Goal: Task Accomplishment & Management: Complete application form

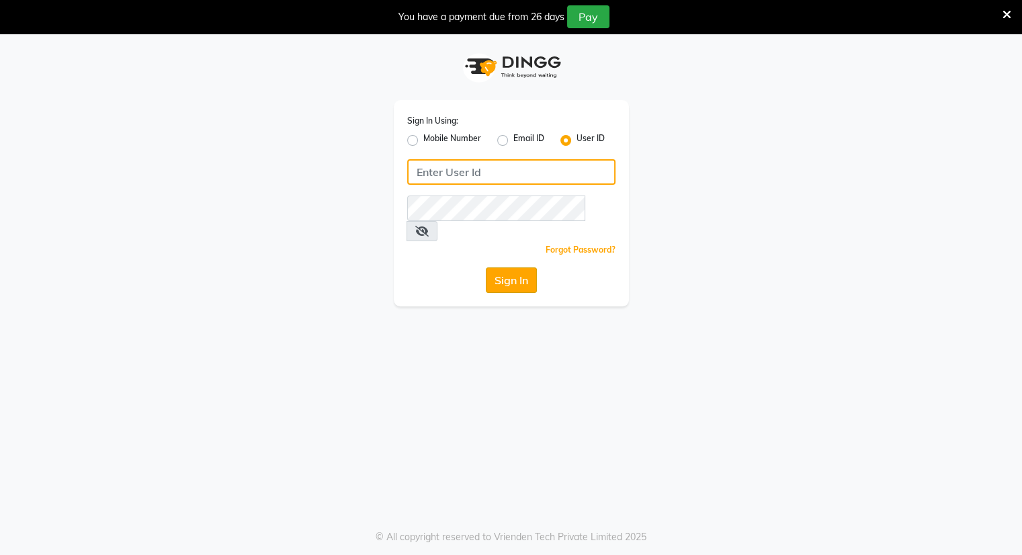
type input "[EMAIL_ADDRESS][DOMAIN_NAME]"
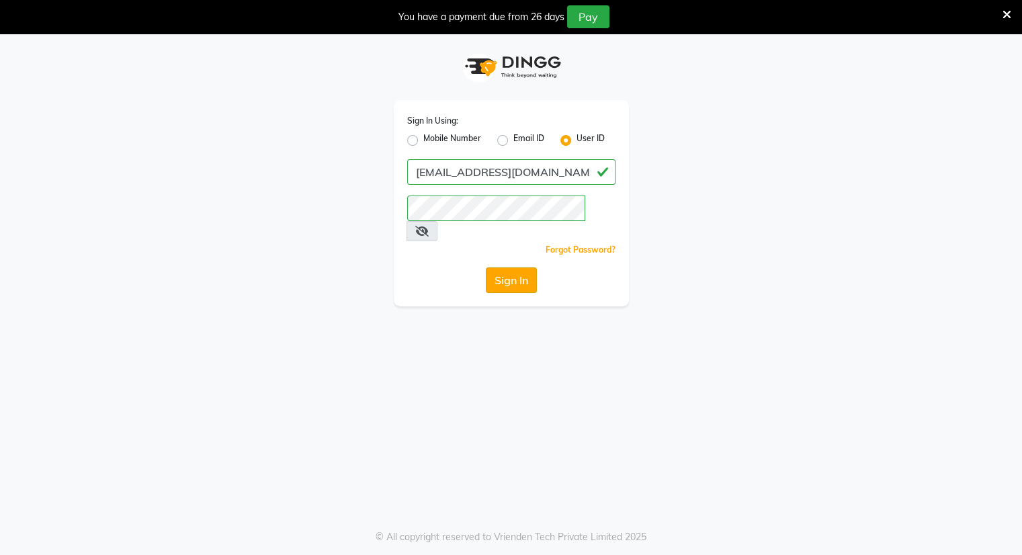
click at [497, 267] on button "Sign In" at bounding box center [511, 280] width 51 height 26
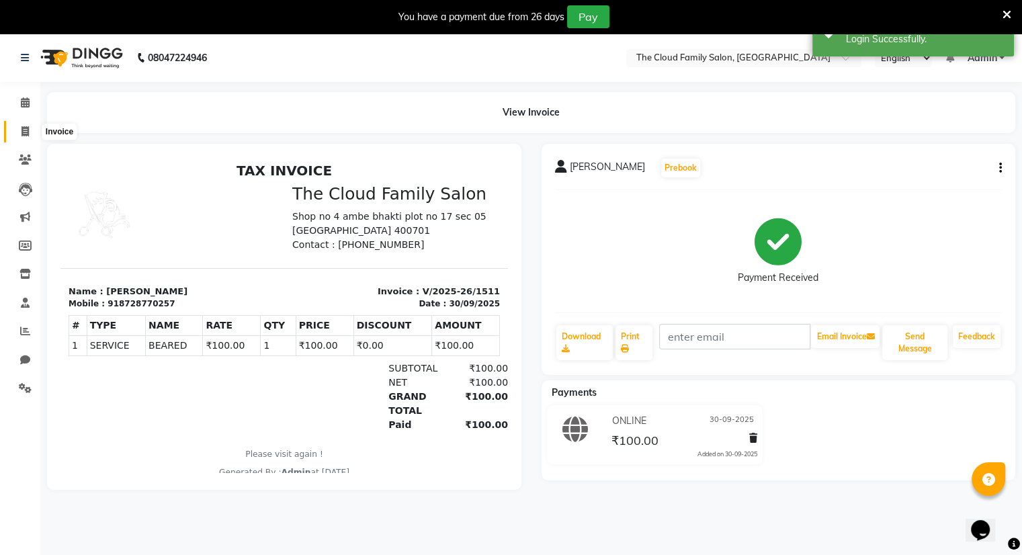
click at [19, 130] on span at bounding box center [25, 131] width 24 height 15
select select "8444"
select select "service"
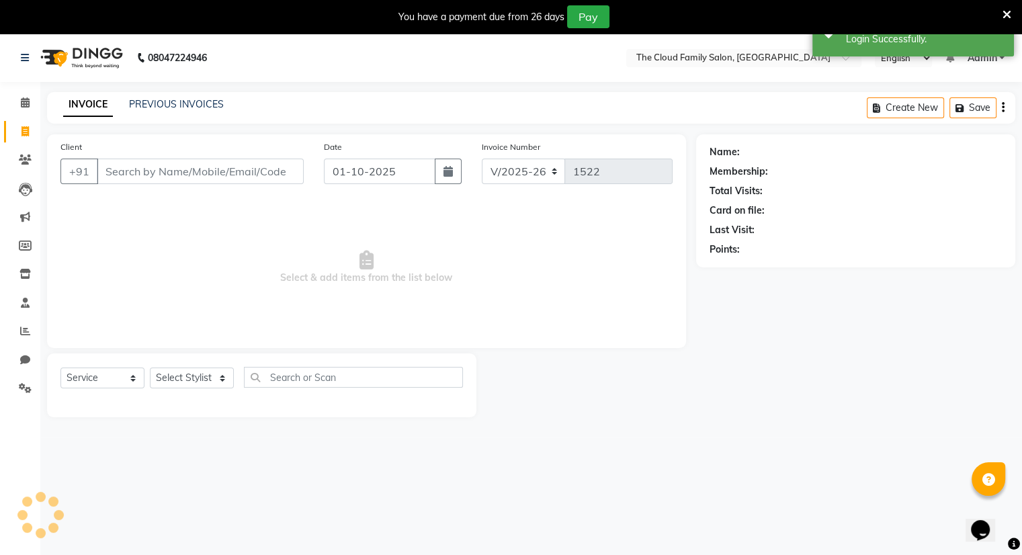
scroll to position [34, 0]
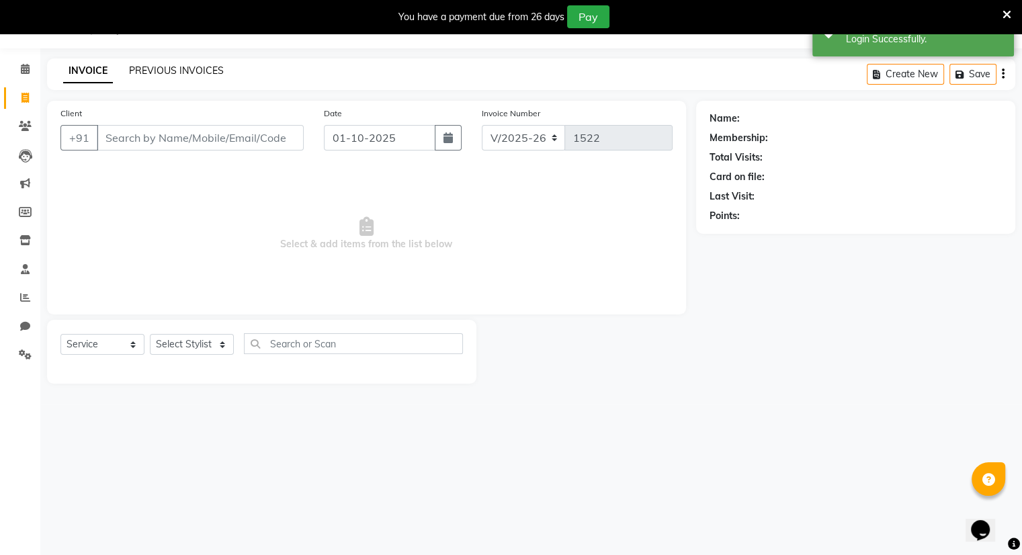
click at [155, 73] on link "PREVIOUS INVOICES" at bounding box center [176, 71] width 95 height 12
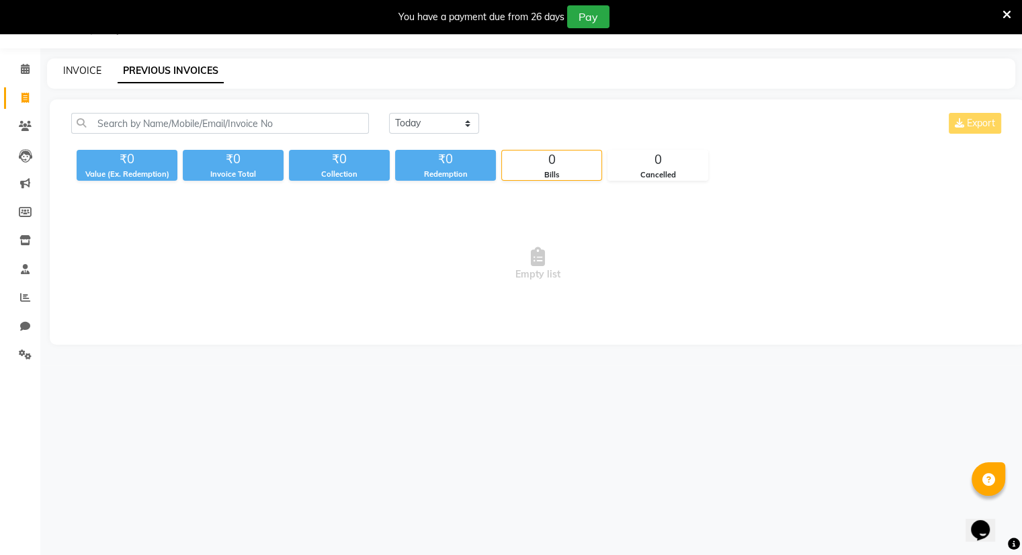
click at [69, 69] on link "INVOICE" at bounding box center [82, 71] width 38 height 12
select select "8444"
select select "service"
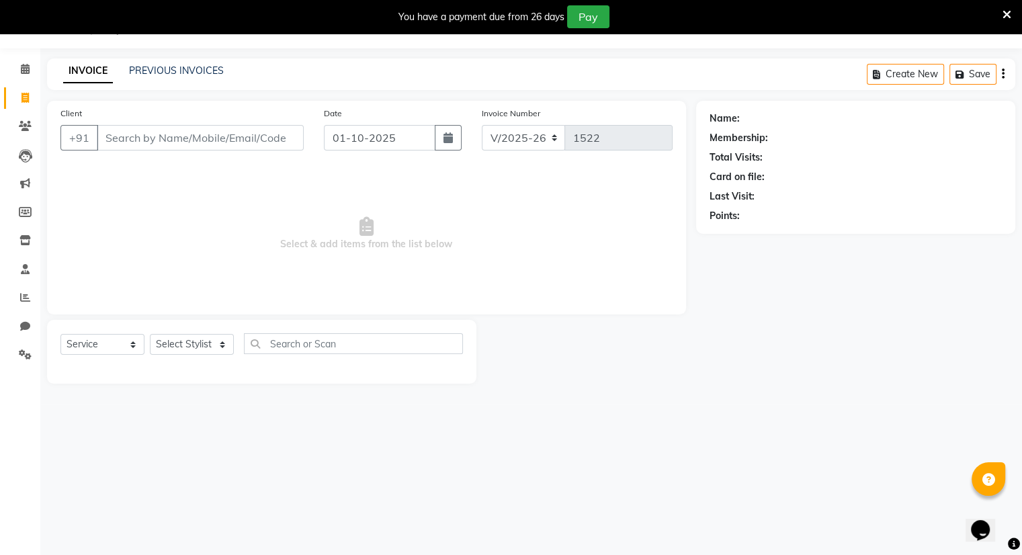
click at [114, 140] on input "Client" at bounding box center [200, 138] width 207 height 26
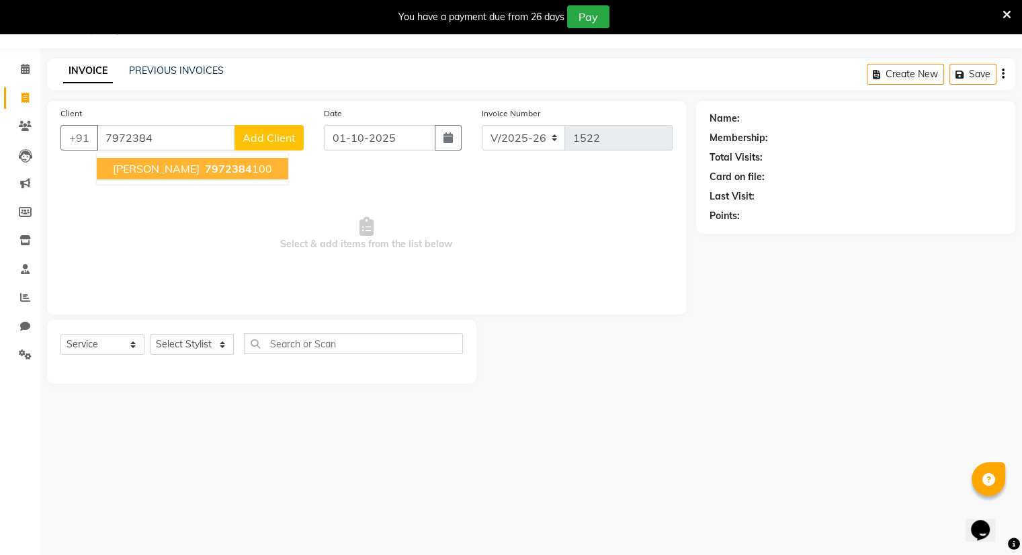
click at [142, 170] on span "[PERSON_NAME]" at bounding box center [156, 168] width 87 height 13
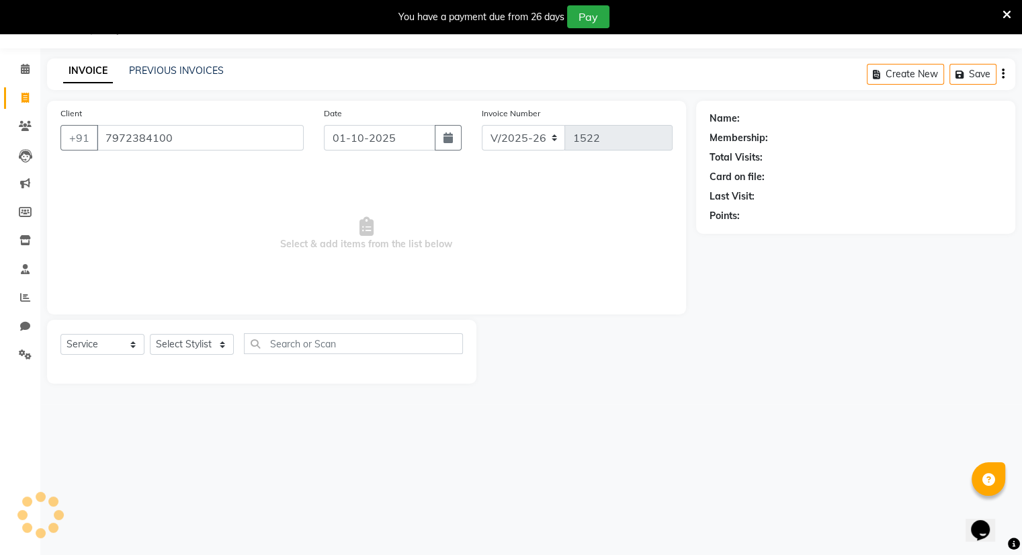
type input "7972384100"
select select "1: Object"
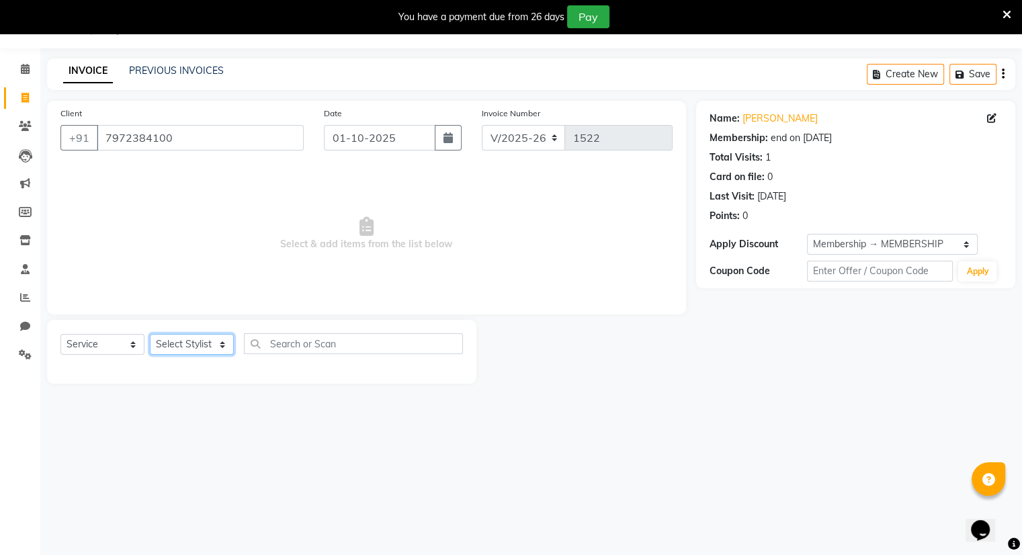
click at [191, 347] on select "Select Stylist Amrapali Bhumi OM [PERSON_NAME] [PERSON_NAME] [PERSON_NAME]" at bounding box center [192, 344] width 84 height 21
select select "83357"
click at [150, 335] on select "Select Stylist Amrapali Bhumi OM [PERSON_NAME] [PERSON_NAME] [PERSON_NAME]" at bounding box center [192, 344] width 84 height 21
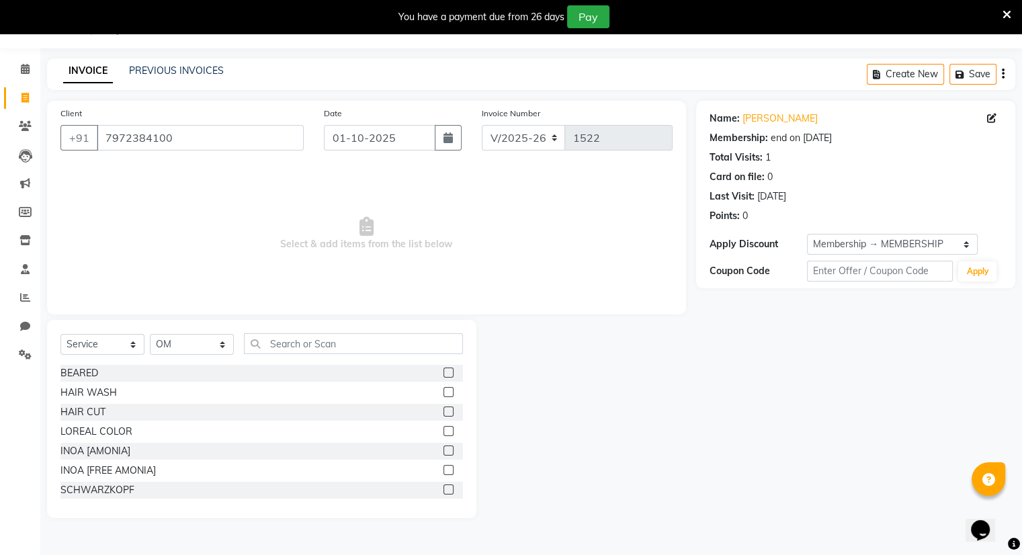
click at [443, 372] on label at bounding box center [448, 373] width 10 height 10
click at [443, 372] on input "checkbox" at bounding box center [447, 373] width 9 height 9
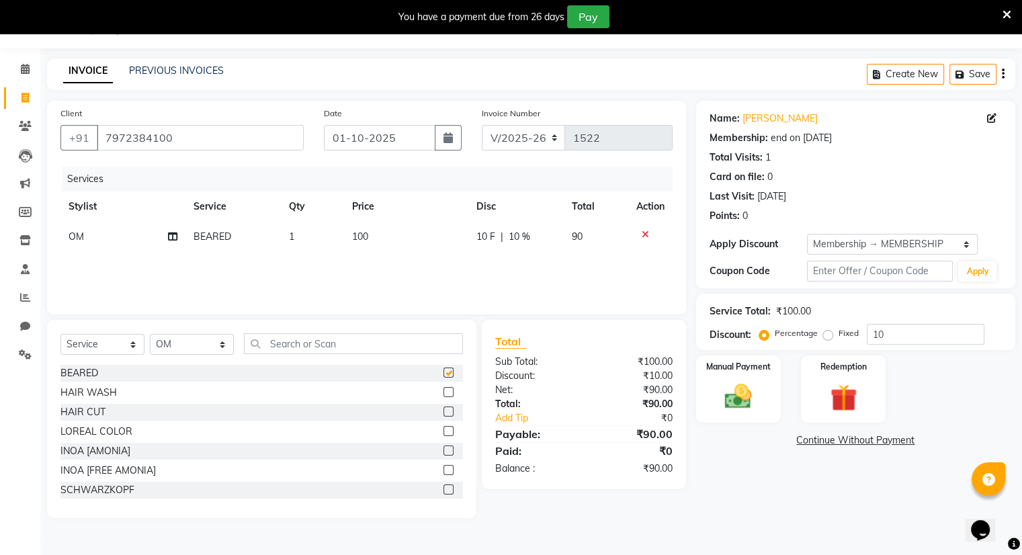
checkbox input "false"
click at [443, 411] on label at bounding box center [448, 412] width 10 height 10
click at [443, 411] on input "checkbox" at bounding box center [447, 412] width 9 height 9
click at [443, 411] on label at bounding box center [448, 412] width 10 height 10
click at [443, 411] on input "checkbox" at bounding box center [447, 412] width 9 height 9
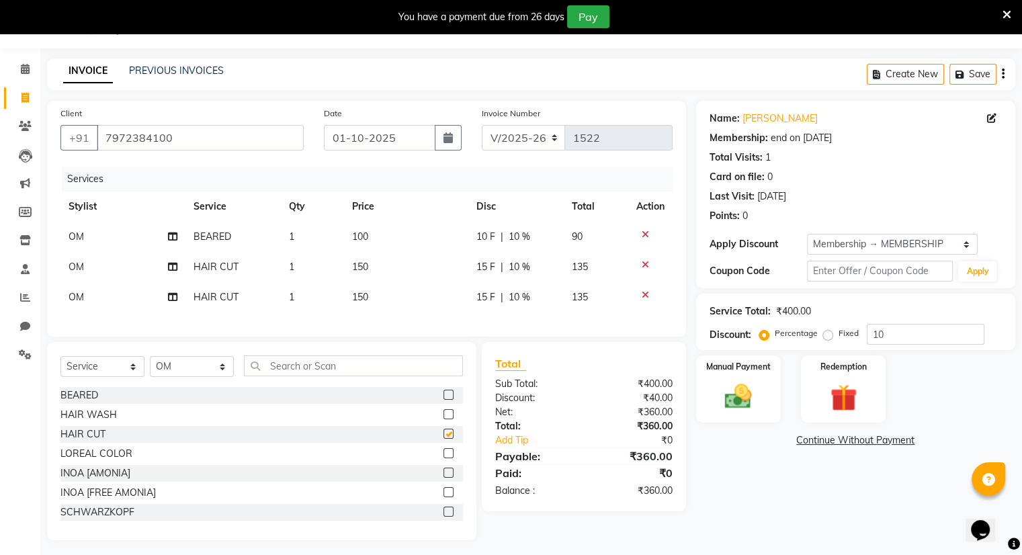
checkbox input "false"
click at [730, 387] on img at bounding box center [738, 397] width 45 height 32
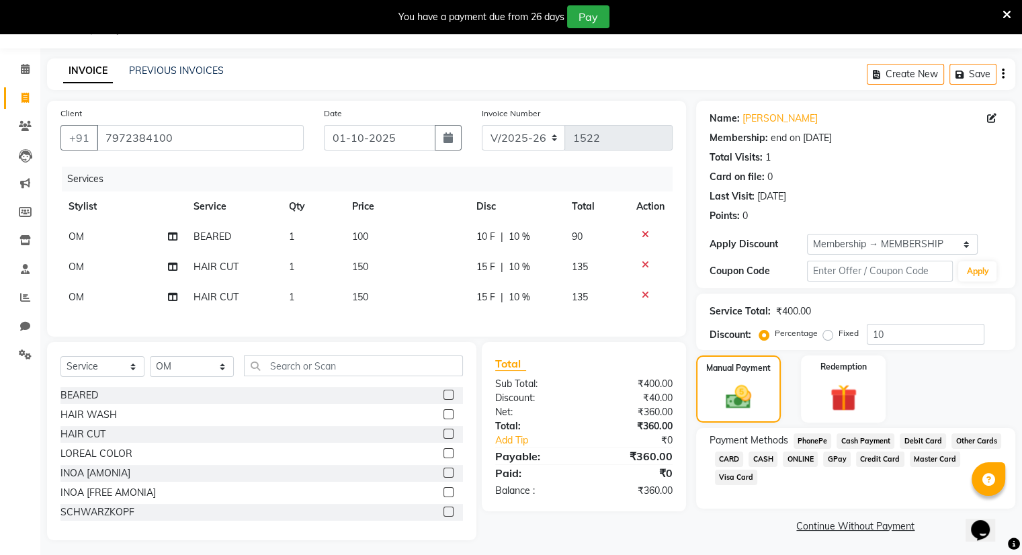
click at [798, 464] on span "ONLINE" at bounding box center [800, 459] width 35 height 15
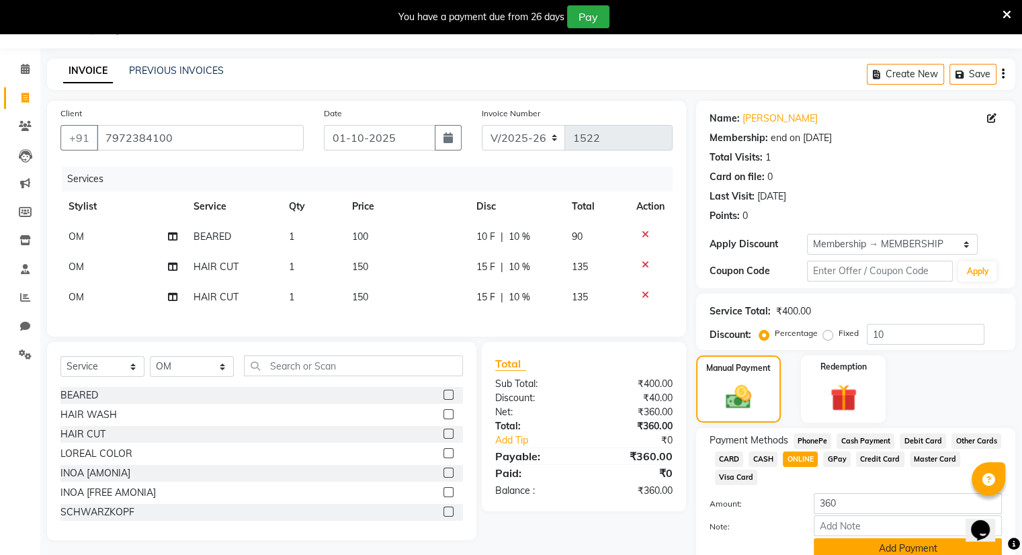
click at [829, 548] on button "Add Payment" at bounding box center [908, 548] width 188 height 21
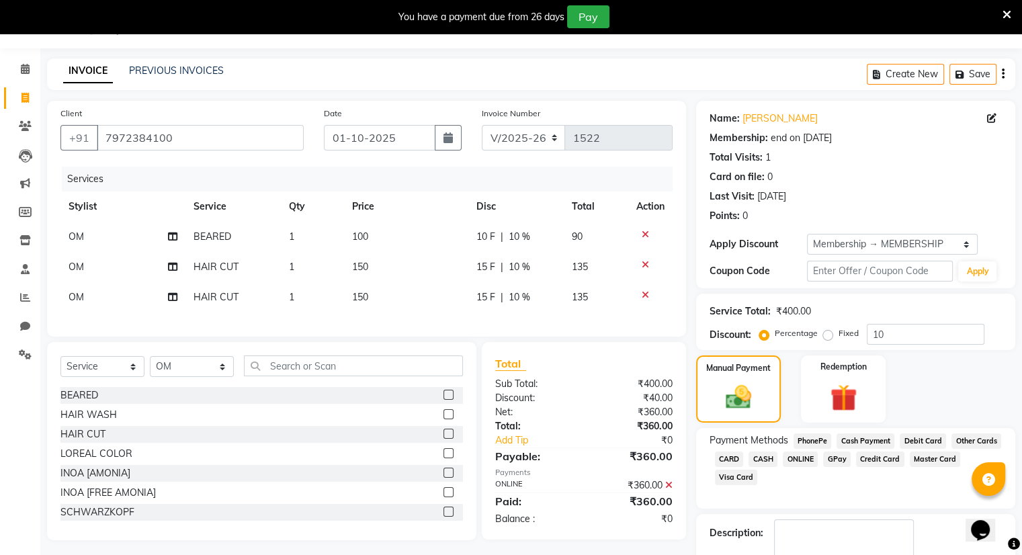
scroll to position [110, 0]
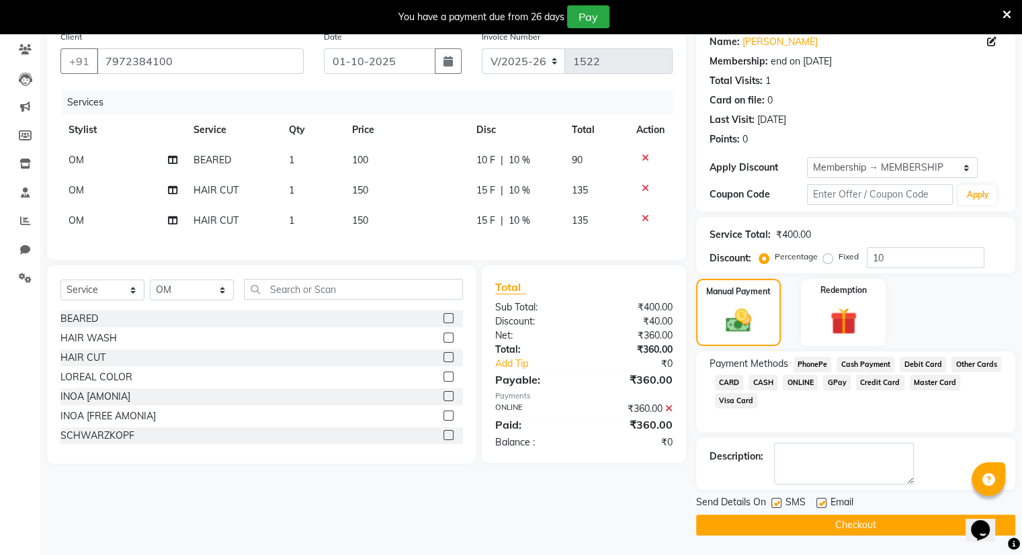
click at [831, 525] on button "Checkout" at bounding box center [855, 525] width 319 height 21
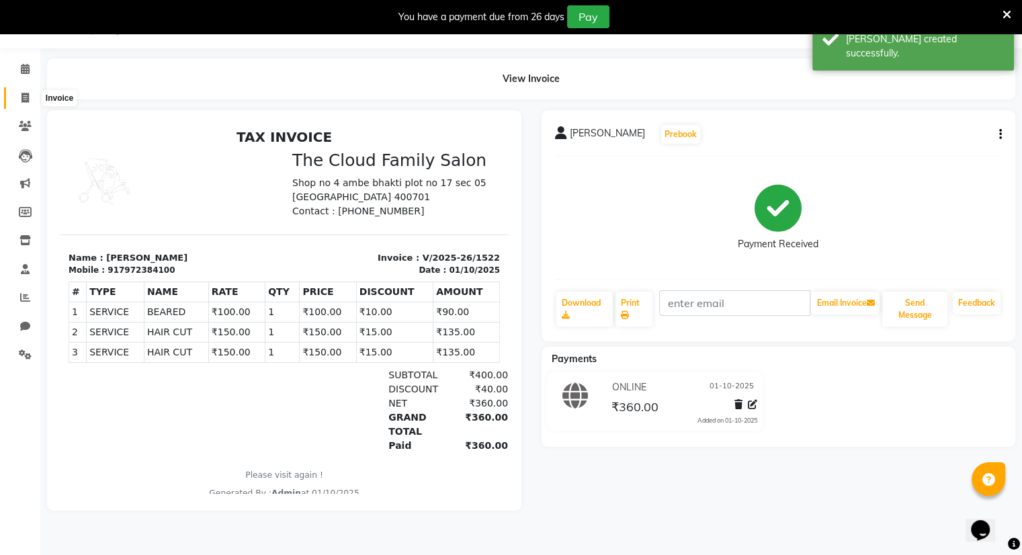
click at [24, 97] on icon at bounding box center [25, 98] width 7 height 10
select select "service"
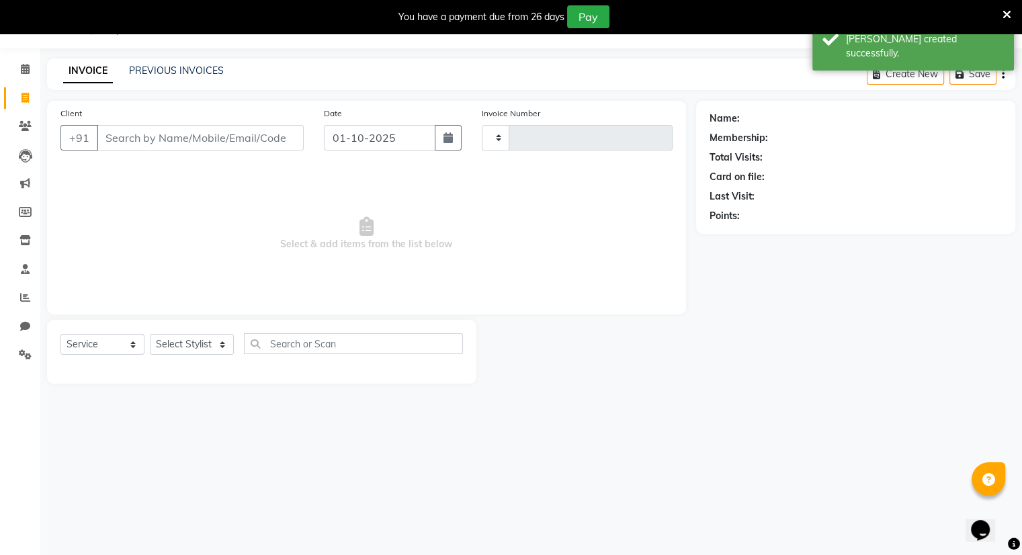
type input "1523"
select select "8444"
click at [158, 70] on link "PREVIOUS INVOICES" at bounding box center [176, 71] width 95 height 12
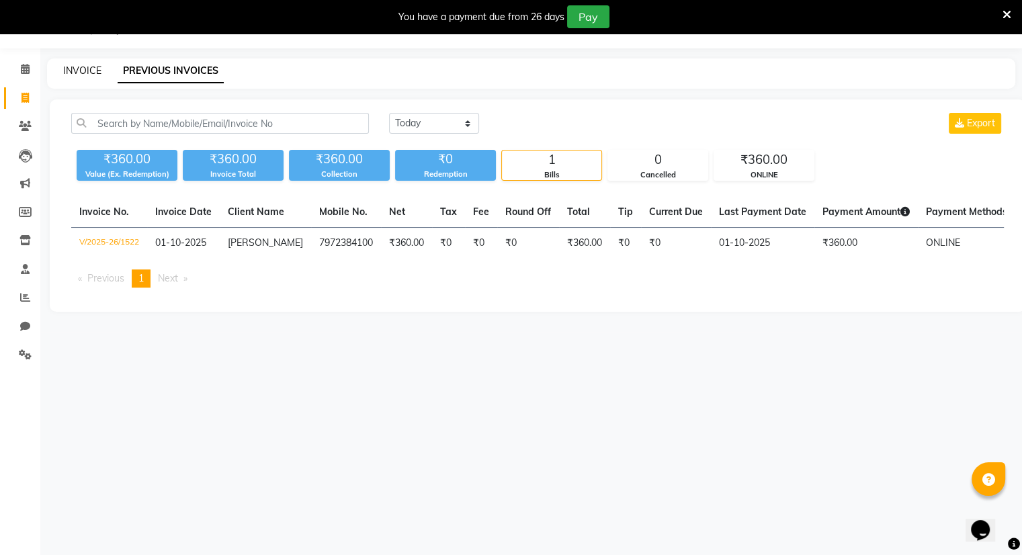
click at [75, 67] on link "INVOICE" at bounding box center [82, 71] width 38 height 12
select select "8444"
select select "service"
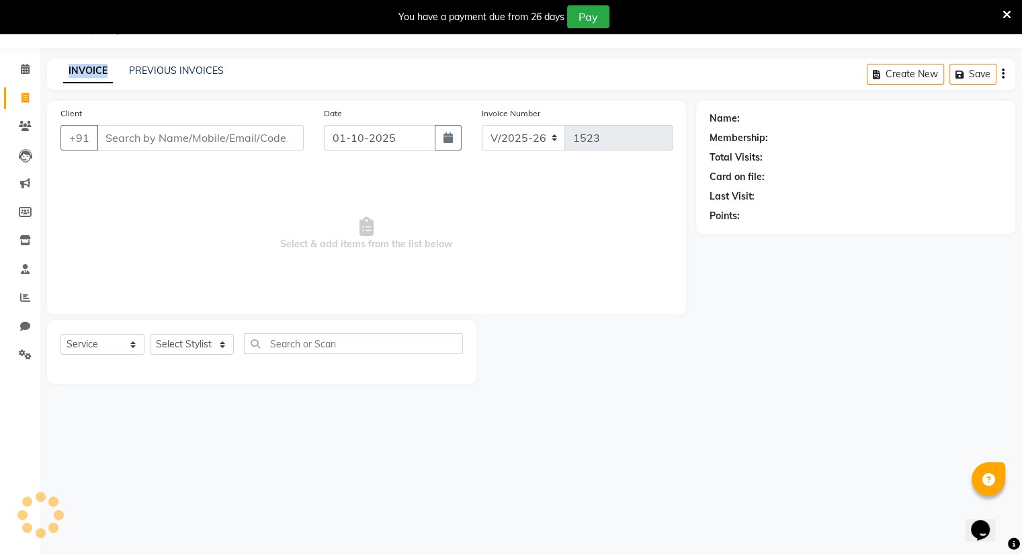
click at [75, 67] on link "INVOICE" at bounding box center [88, 71] width 50 height 24
click at [142, 97] on main "INVOICE PREVIOUS INVOICES Create New Save Client +91 Date [DATE] Invoice Number…" at bounding box center [531, 230] width 982 height 345
click at [22, 67] on icon at bounding box center [25, 69] width 9 height 10
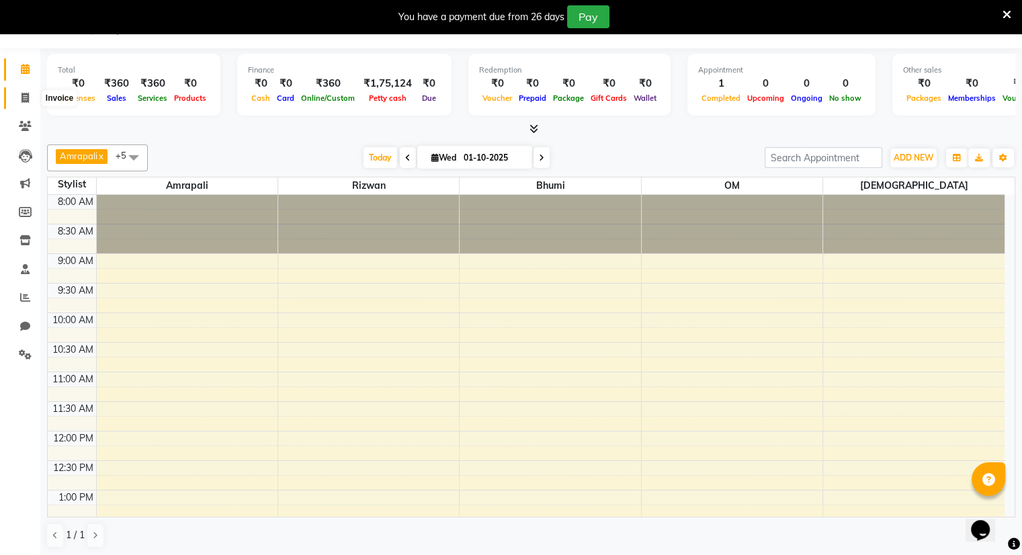
click at [26, 97] on icon at bounding box center [25, 98] width 7 height 10
select select "8444"
select select "service"
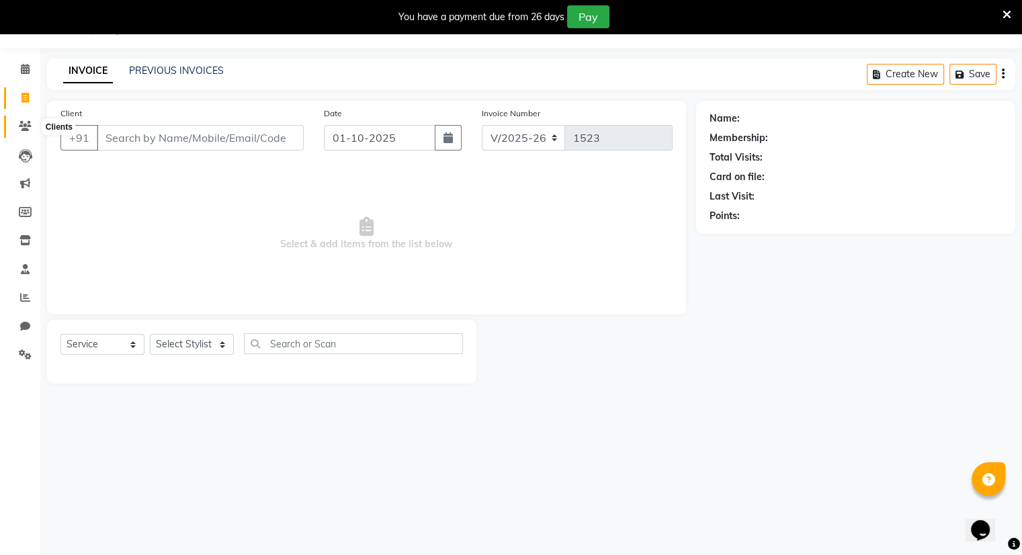
click at [22, 128] on icon at bounding box center [25, 126] width 13 height 10
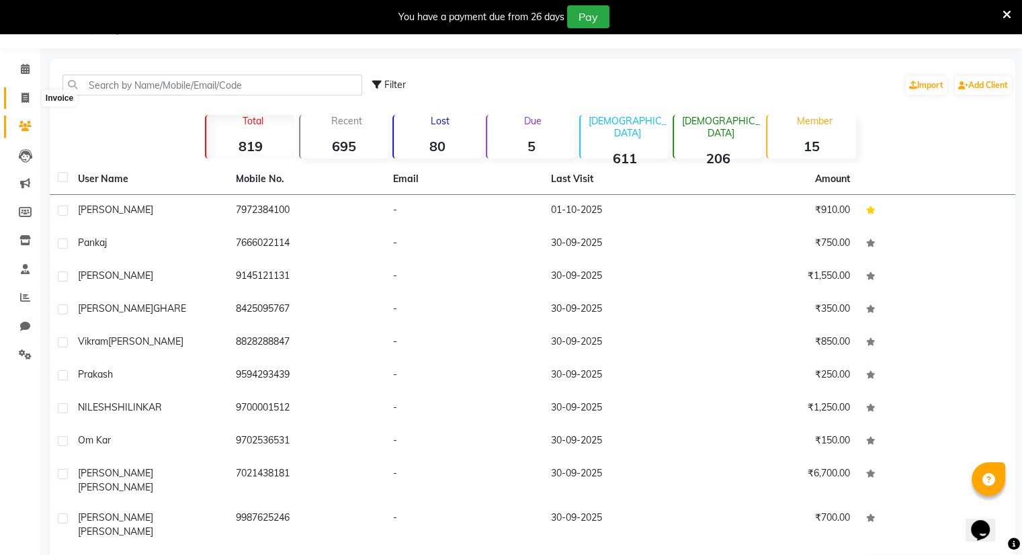
click at [25, 96] on icon at bounding box center [25, 98] width 7 height 10
select select "8444"
select select "service"
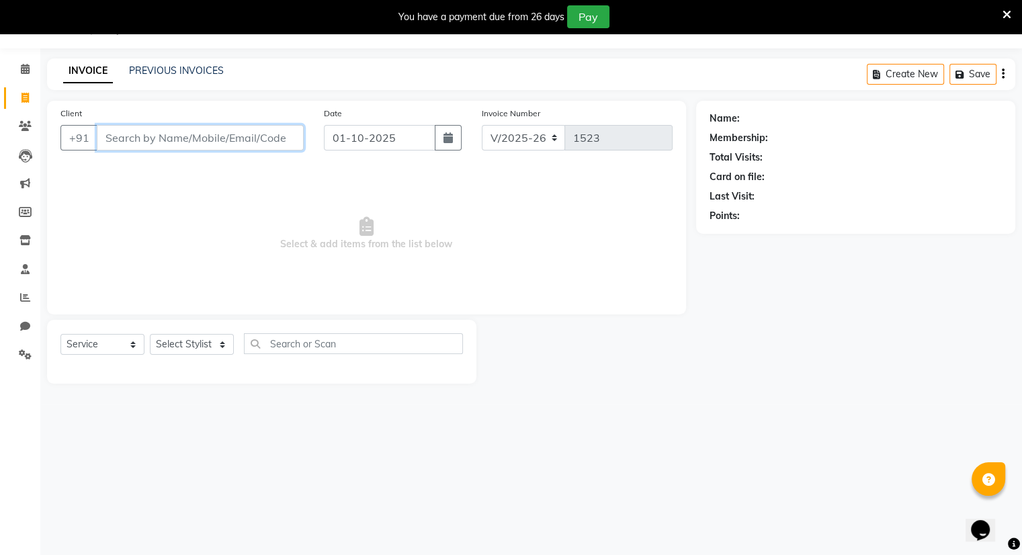
click at [194, 136] on input "Client" at bounding box center [200, 138] width 207 height 26
click at [220, 347] on select "Select Stylist Amrapali Bhumi OM [PERSON_NAME] [PERSON_NAME] [PERSON_NAME]" at bounding box center [192, 344] width 84 height 21
select select "83284"
click at [150, 335] on select "Select Stylist Amrapali Bhumi OM [PERSON_NAME] [PERSON_NAME] [PERSON_NAME]" at bounding box center [192, 344] width 84 height 21
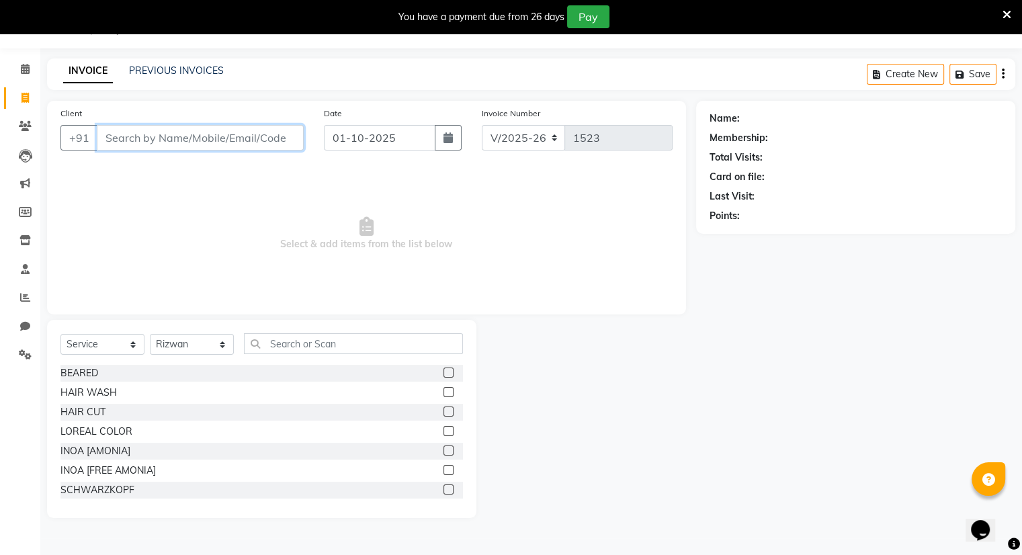
click at [189, 138] on input "Client" at bounding box center [200, 138] width 207 height 26
click at [163, 138] on input "Client" at bounding box center [200, 138] width 207 height 26
click at [158, 143] on input "Client" at bounding box center [200, 138] width 207 height 26
click at [187, 132] on input "Client" at bounding box center [200, 138] width 207 height 26
click at [189, 140] on input "Client" at bounding box center [200, 138] width 207 height 26
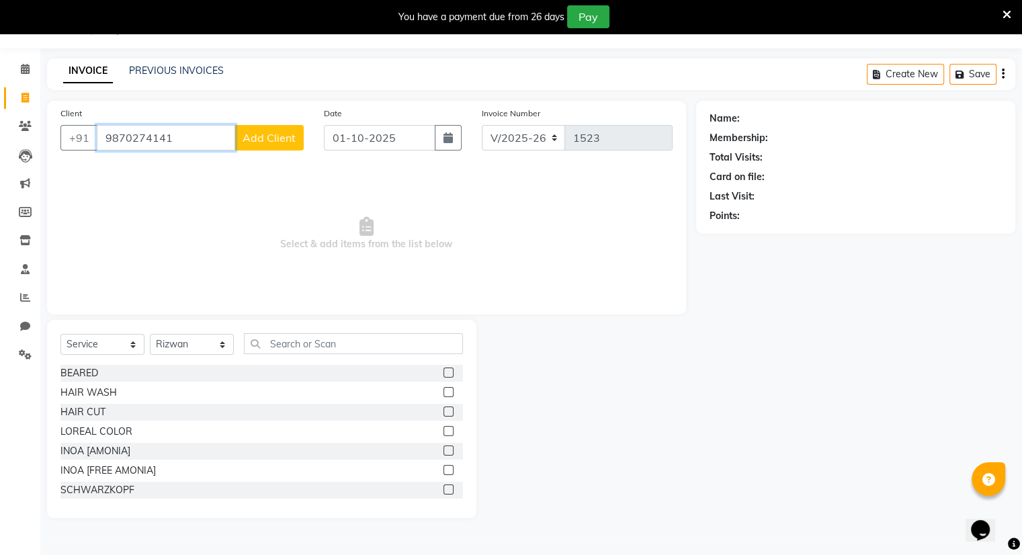
type input "9870274141"
click at [278, 140] on span "Add Client" at bounding box center [269, 137] width 53 height 13
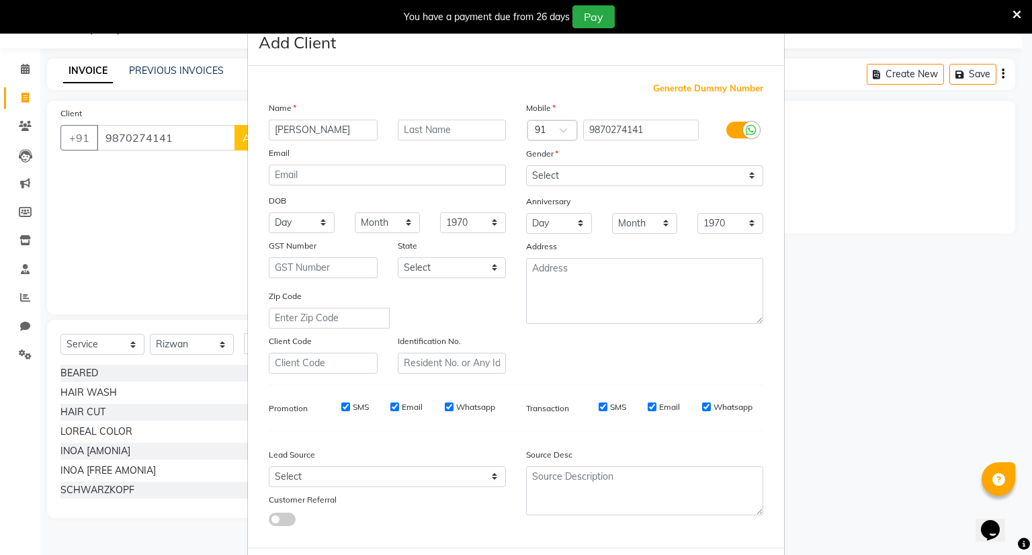
type input "[PERSON_NAME]"
click at [441, 126] on input "text" at bounding box center [452, 130] width 109 height 21
click at [433, 132] on input "text" at bounding box center [452, 130] width 109 height 21
type input "[PERSON_NAME]"
click at [534, 179] on select "Select [DEMOGRAPHIC_DATA] [DEMOGRAPHIC_DATA] Other Prefer Not To Say" at bounding box center [644, 175] width 237 height 21
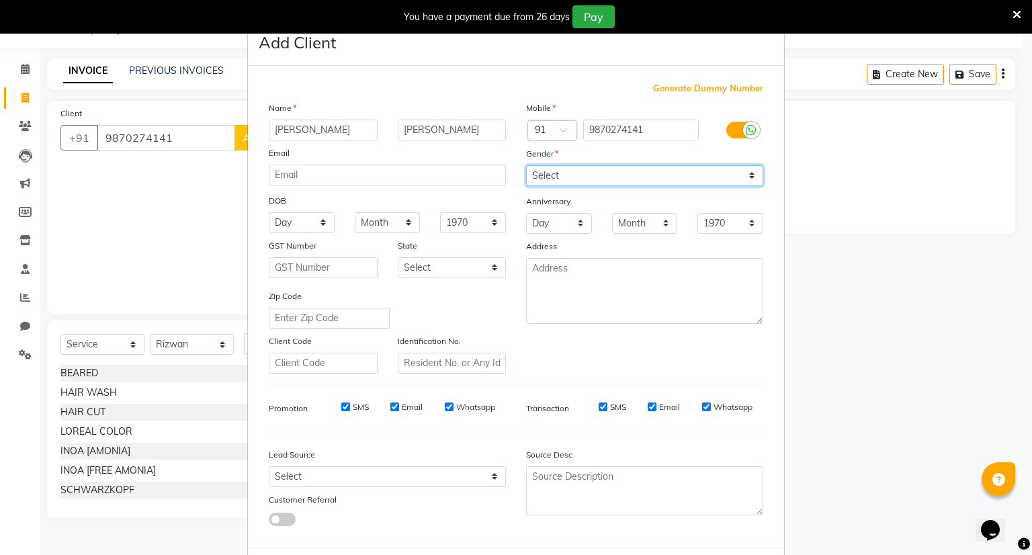
select select "[DEMOGRAPHIC_DATA]"
click at [526, 166] on select "Select [DEMOGRAPHIC_DATA] [DEMOGRAPHIC_DATA] Other Prefer Not To Say" at bounding box center [644, 175] width 237 height 21
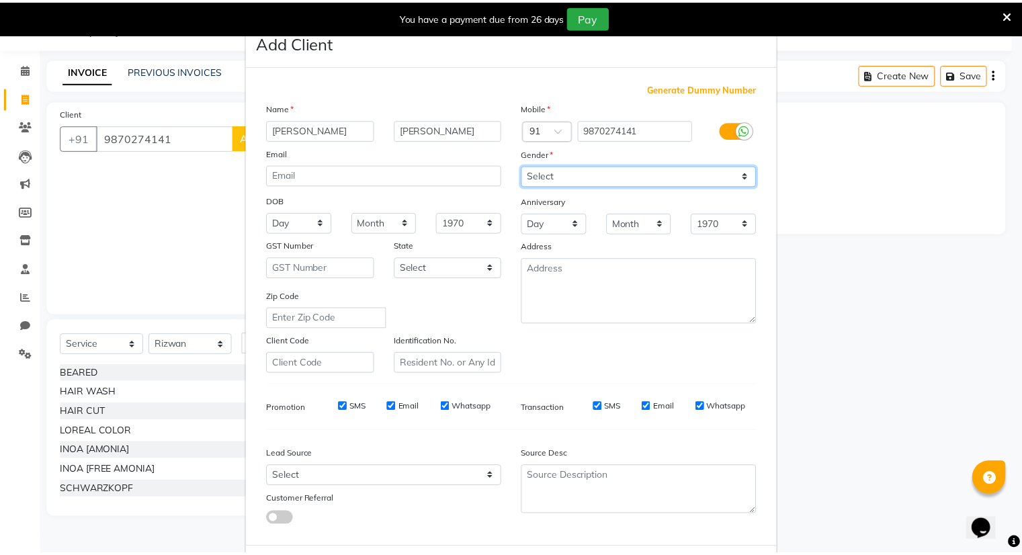
scroll to position [72, 0]
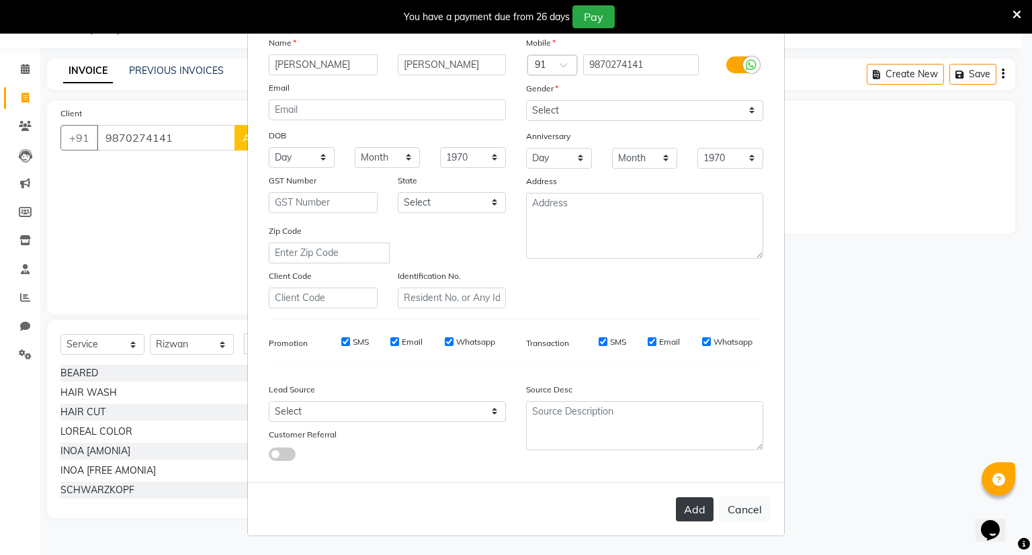
click at [686, 503] on button "Add" at bounding box center [695, 509] width 38 height 24
select select
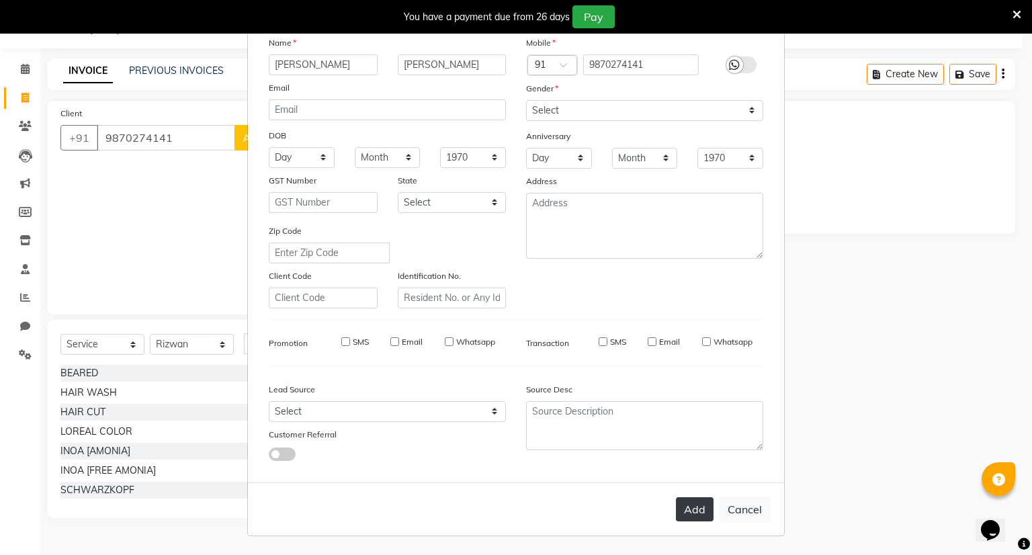
select select
checkbox input "false"
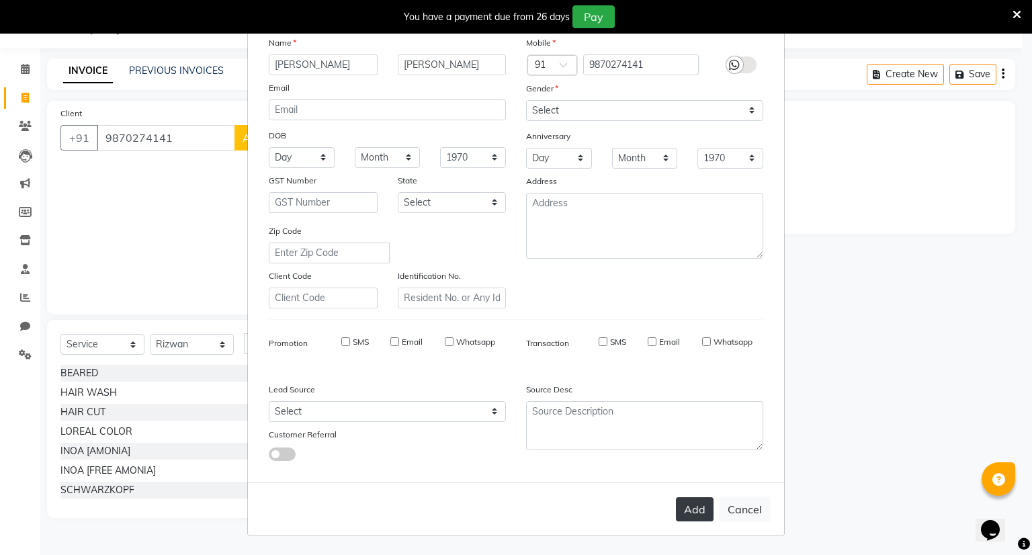
checkbox input "false"
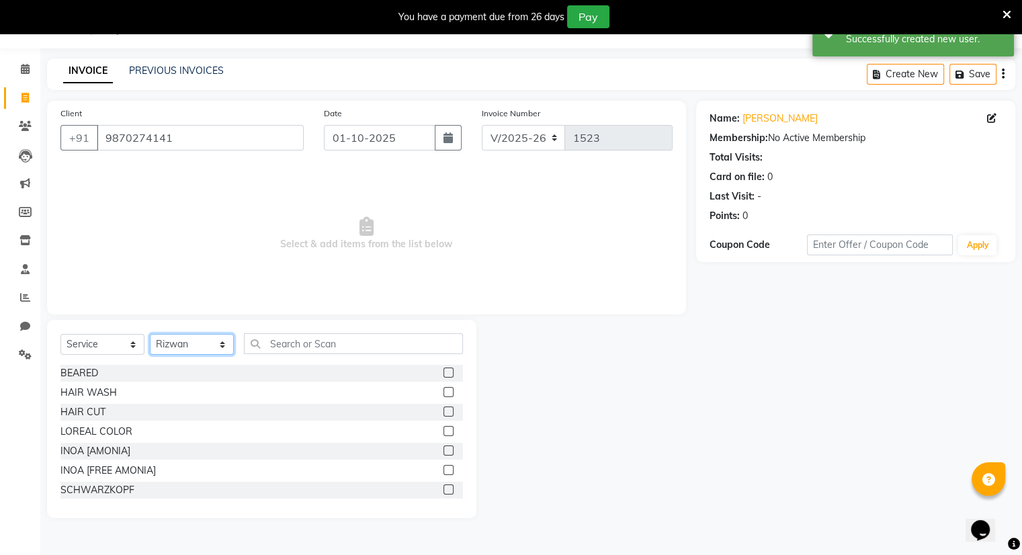
click at [198, 347] on select "Select Stylist Amrapali Bhumi OM [PERSON_NAME] [PERSON_NAME] [PERSON_NAME]" at bounding box center [192, 344] width 84 height 21
click at [150, 335] on select "Select Stylist Amrapali Bhumi OM [PERSON_NAME] [PERSON_NAME] [PERSON_NAME]" at bounding box center [192, 344] width 84 height 21
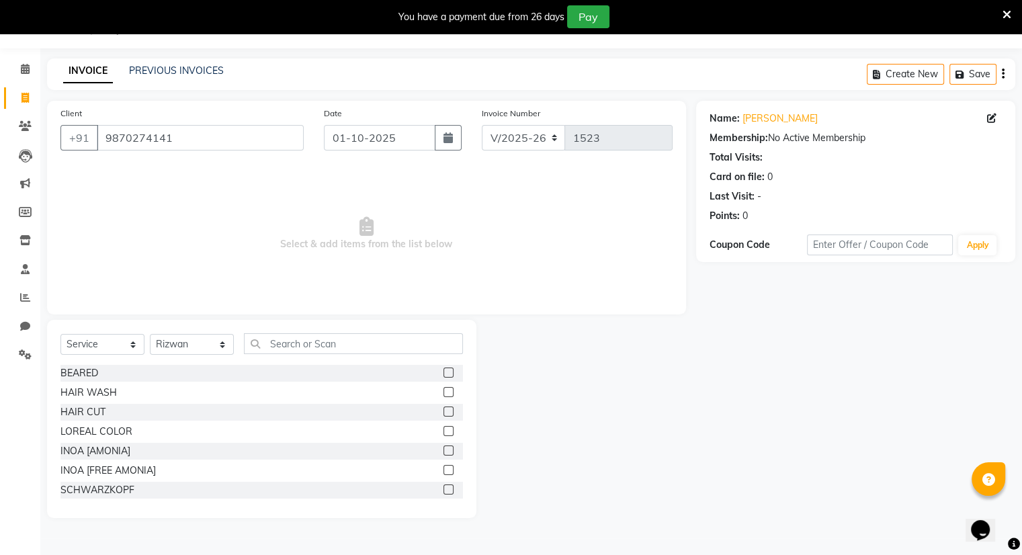
click at [443, 435] on label at bounding box center [448, 431] width 10 height 10
click at [443, 435] on input "checkbox" at bounding box center [447, 431] width 9 height 9
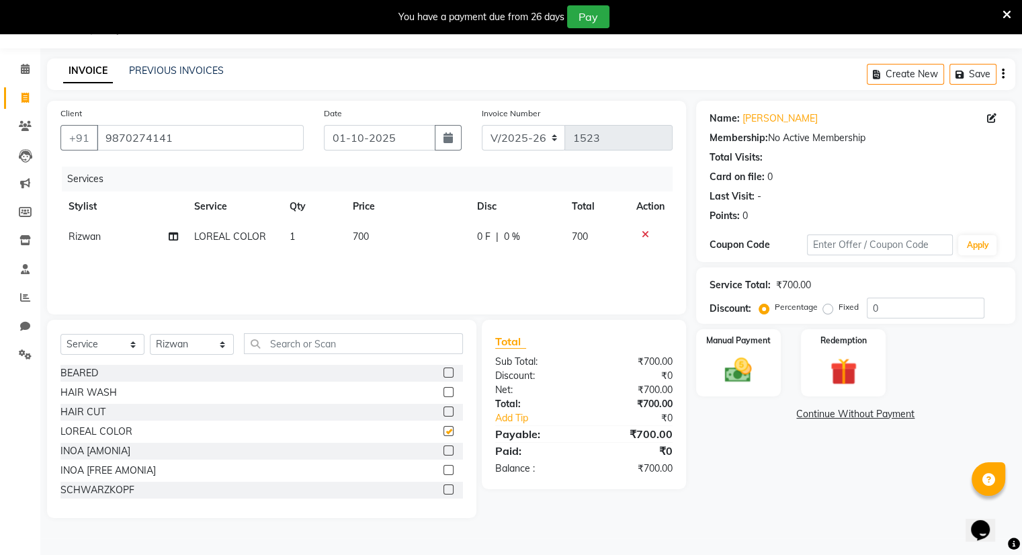
checkbox input "false"
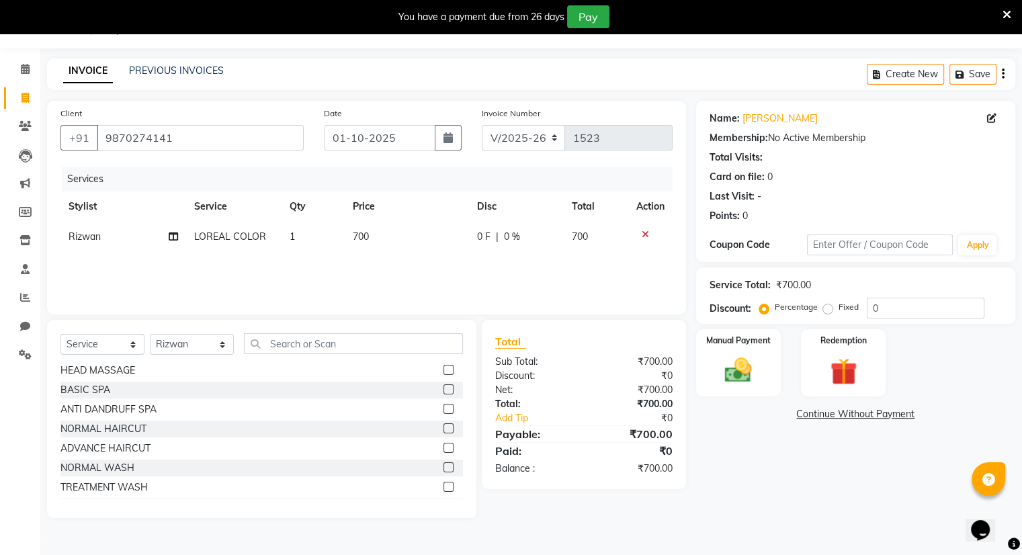
scroll to position [216, 0]
click at [443, 450] on label at bounding box center [448, 448] width 10 height 10
click at [443, 450] on input "checkbox" at bounding box center [447, 449] width 9 height 9
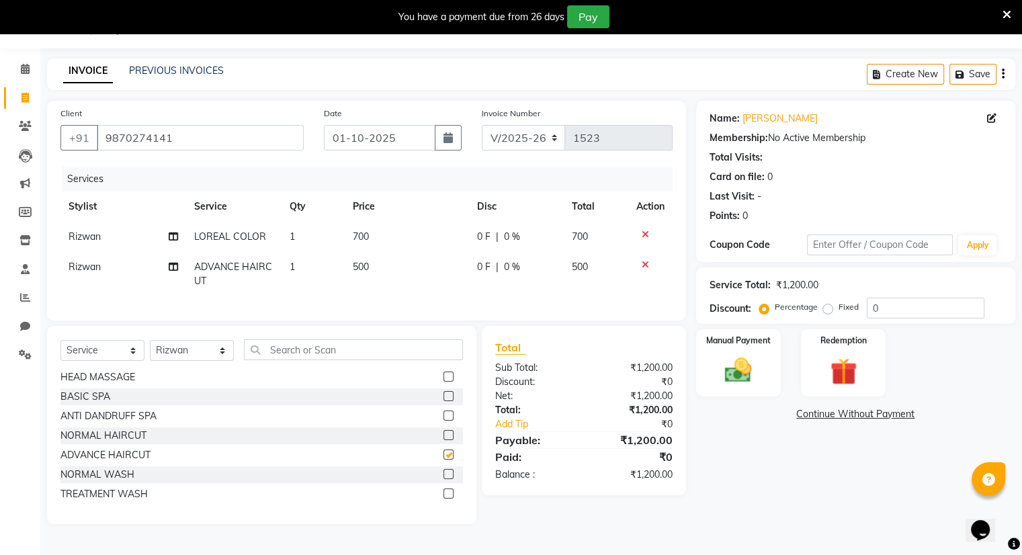
checkbox input "false"
click at [370, 230] on td "700" at bounding box center [407, 237] width 124 height 30
select select "83284"
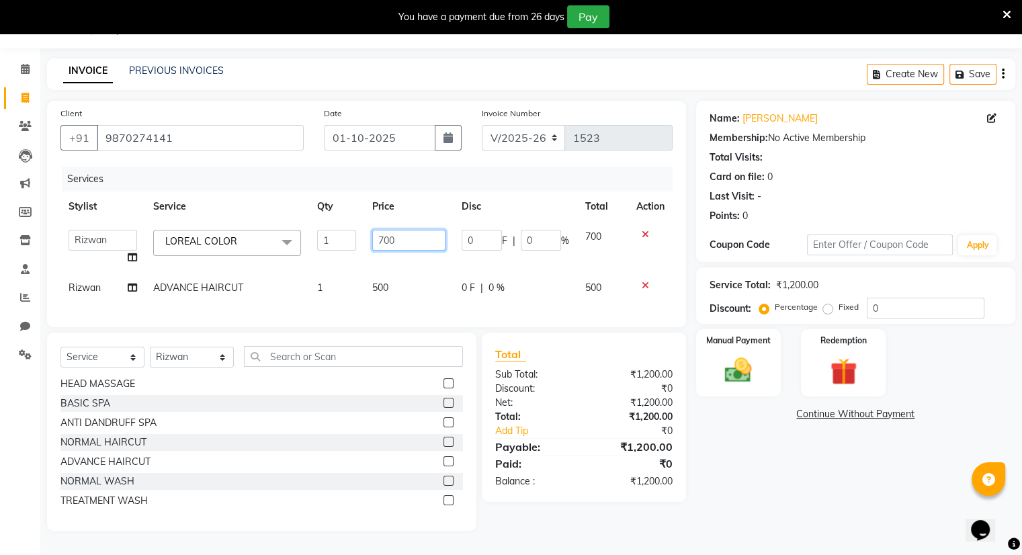
click at [395, 241] on input "700" at bounding box center [408, 240] width 73 height 21
type input "7"
type input "100"
type input "1000"
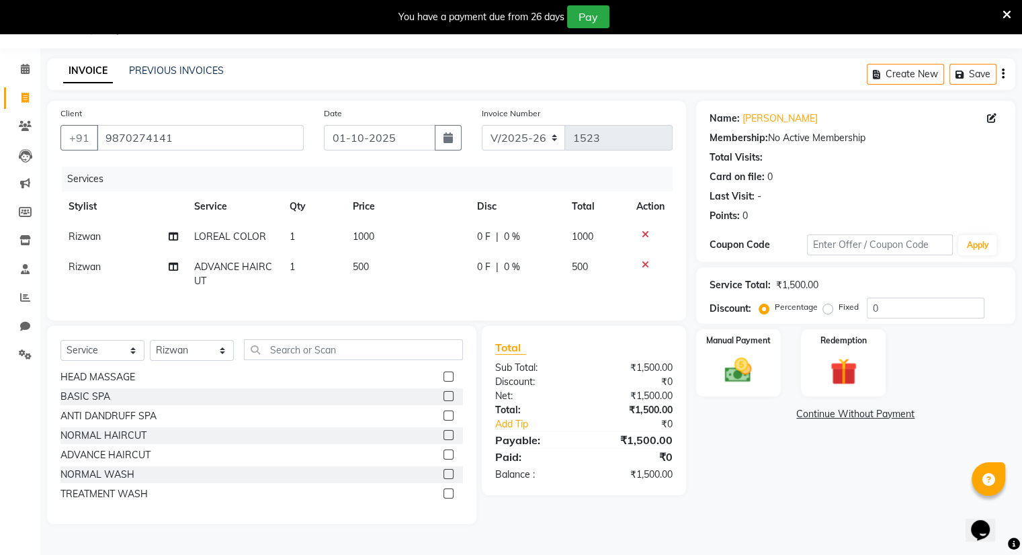
click at [384, 292] on td "500" at bounding box center [407, 274] width 124 height 44
select select "83284"
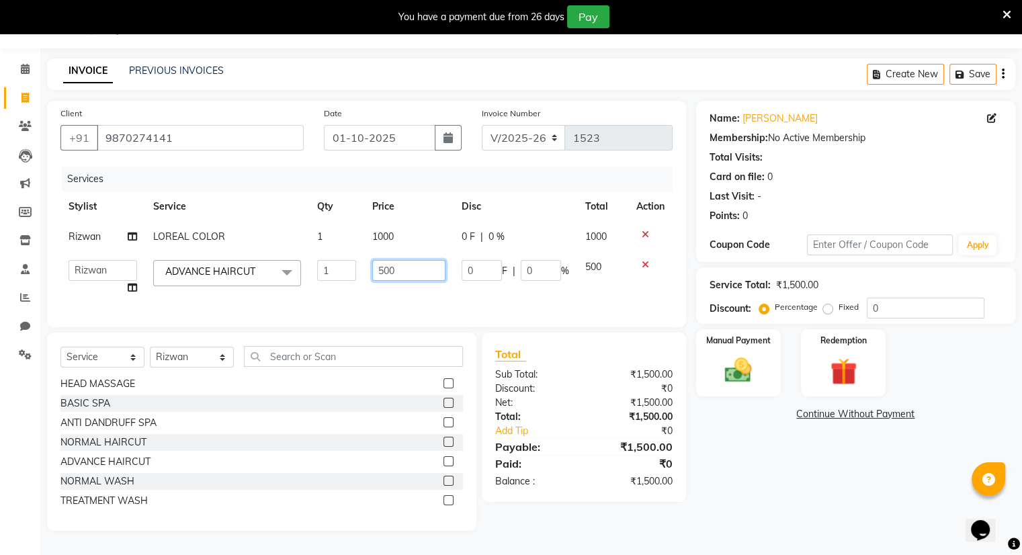
click at [403, 272] on input "500" at bounding box center [408, 270] width 73 height 21
type input "5"
type input "450"
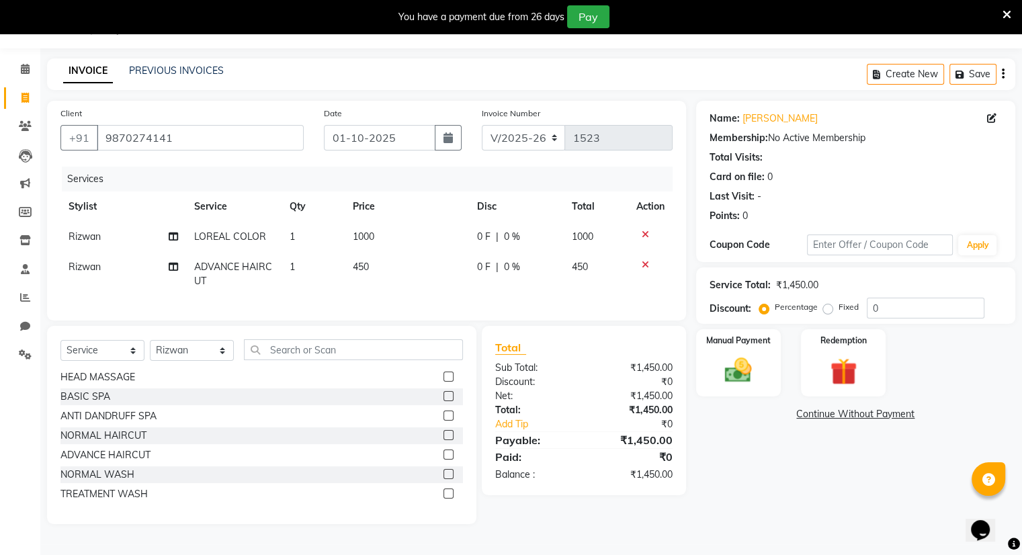
click at [782, 458] on div "Name: [PERSON_NAME] Membership: No Active Membership Total Visits: Card on file…" at bounding box center [860, 312] width 329 height 423
click at [839, 310] on label "Fixed" at bounding box center [849, 307] width 20 height 12
click at [827, 310] on input "Fixed" at bounding box center [830, 306] width 9 height 9
radio input "true"
click at [885, 304] on input "0" at bounding box center [926, 308] width 118 height 21
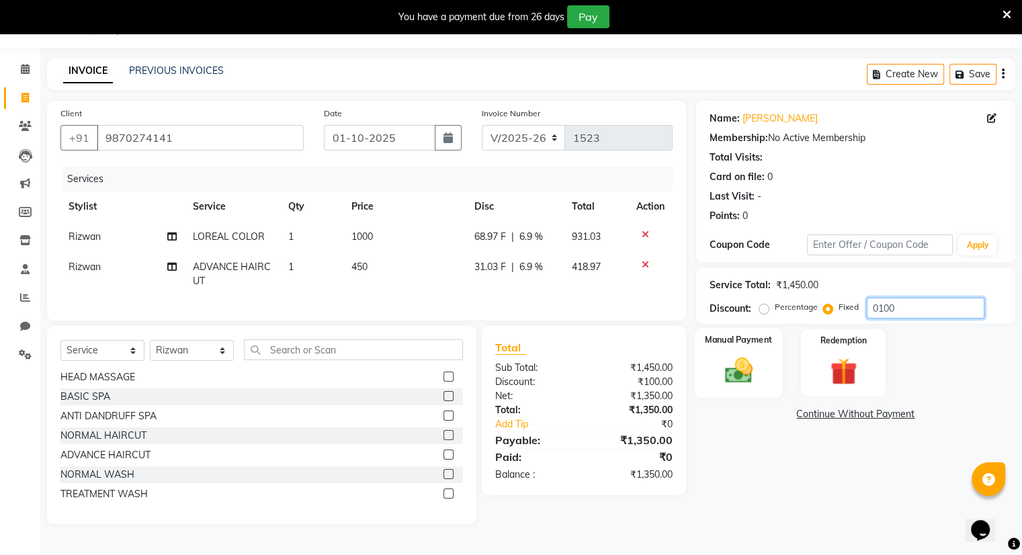
type input "0100"
click at [748, 385] on img at bounding box center [738, 371] width 45 height 32
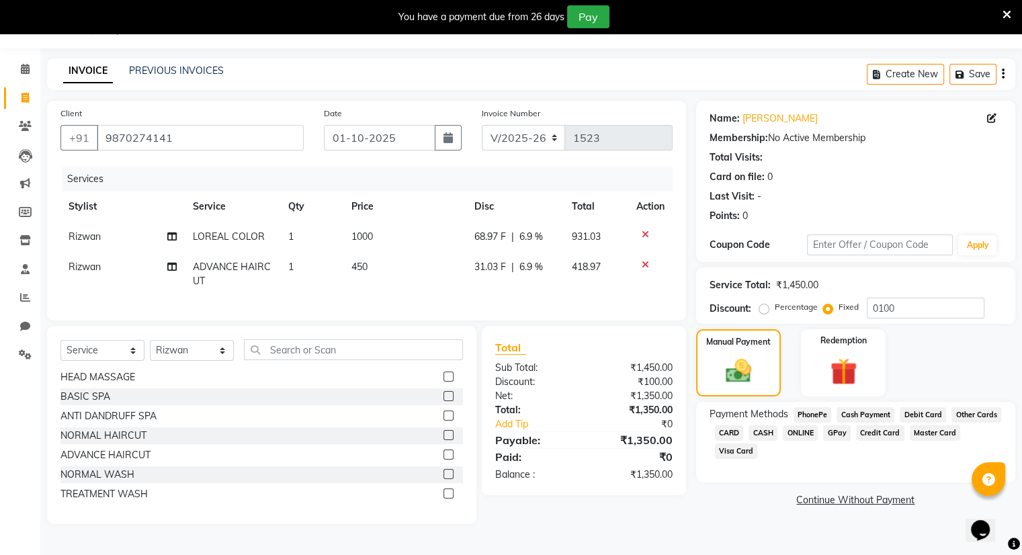
click at [798, 433] on span "ONLINE" at bounding box center [800, 432] width 35 height 15
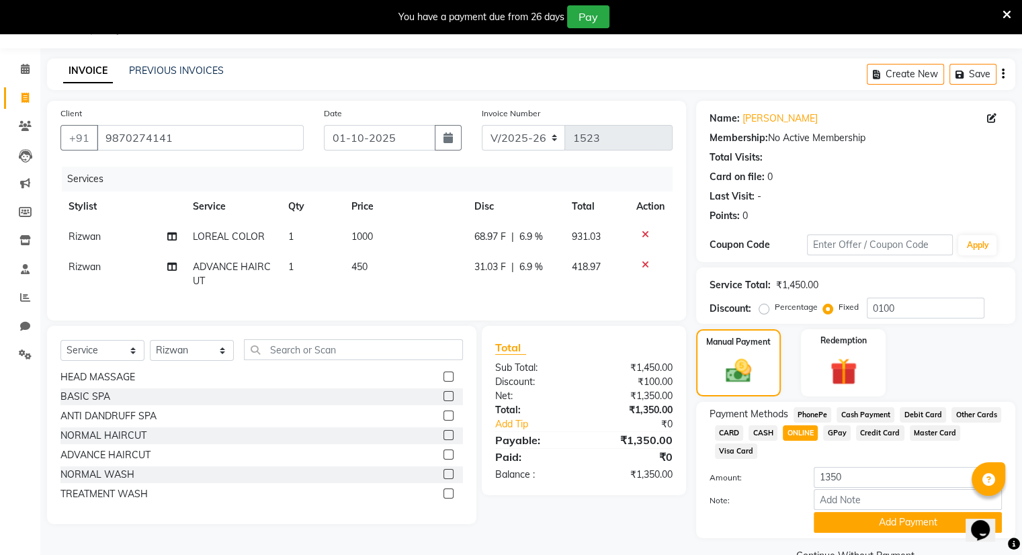
scroll to position [67, 0]
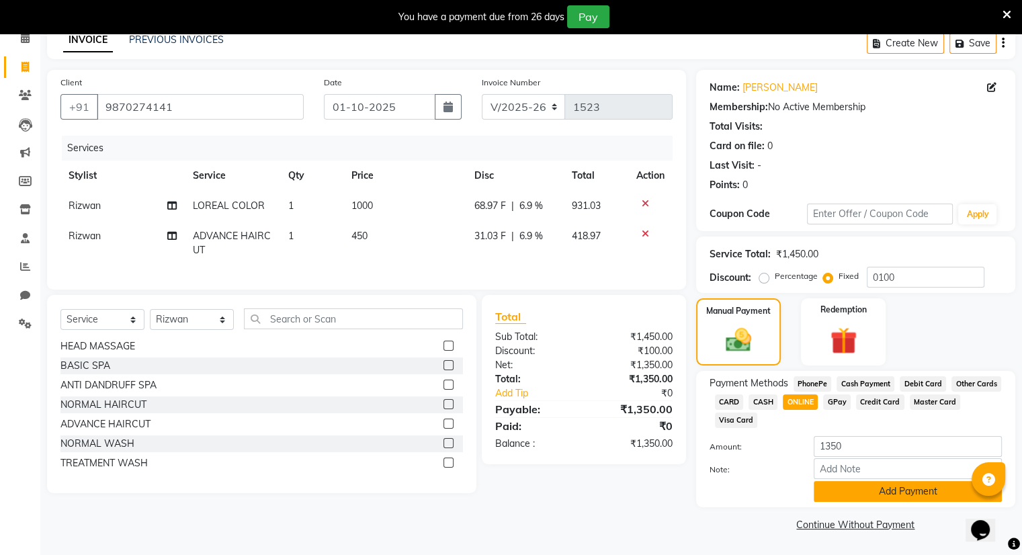
click at [839, 489] on button "Add Payment" at bounding box center [908, 491] width 188 height 21
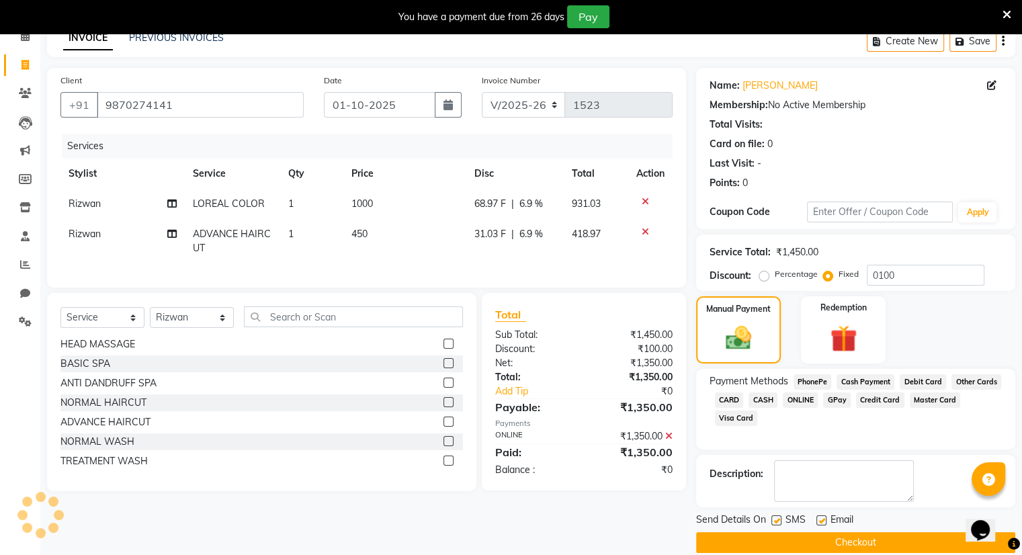
click at [821, 544] on button "Checkout" at bounding box center [855, 542] width 319 height 21
